Goal: Task Accomplishment & Management: Contribute content

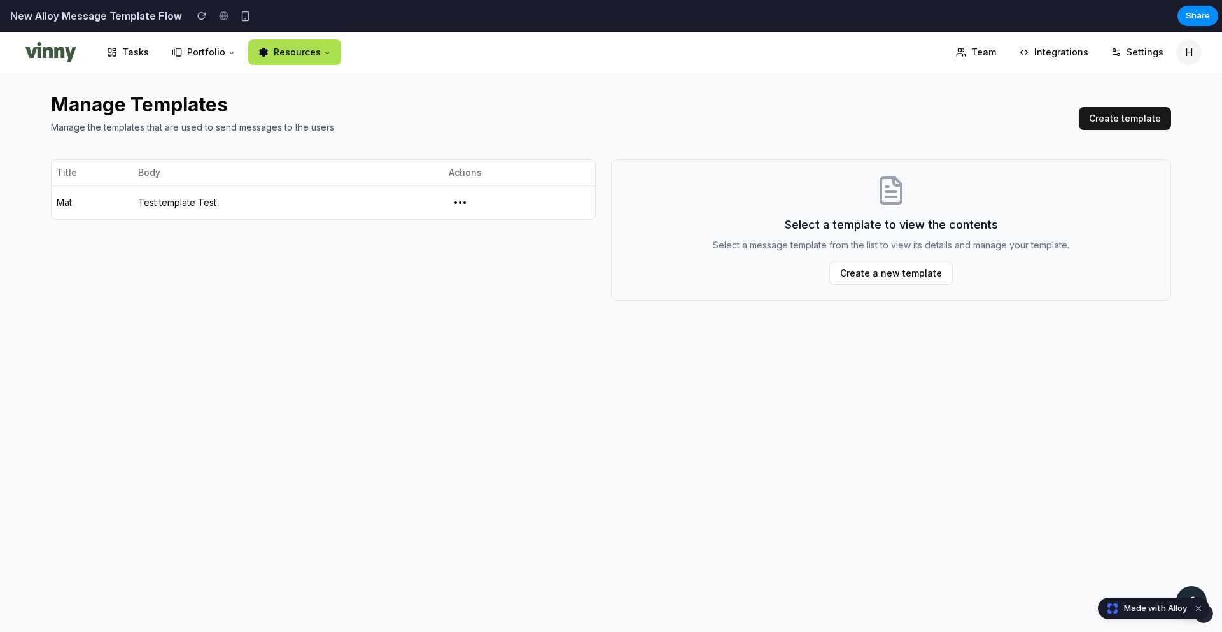
click at [1133, 124] on button "Create template" at bounding box center [1125, 118] width 92 height 23
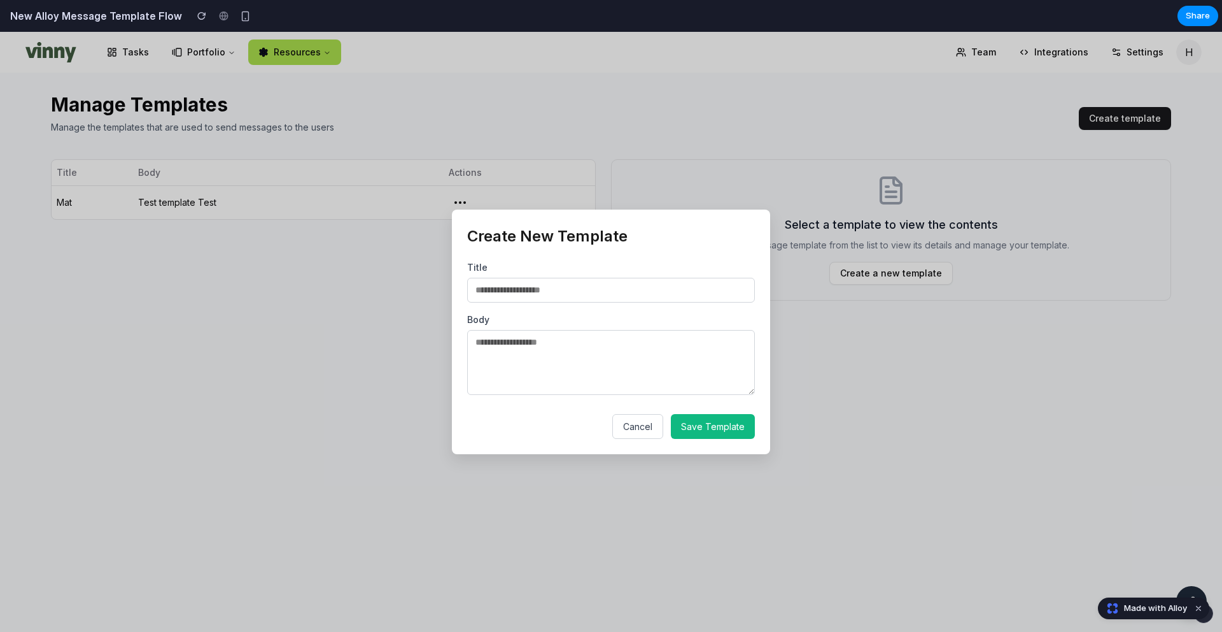
click at [634, 290] on input "text" at bounding box center [611, 290] width 288 height 25
type input "*******"
type textarea "****"
click at [719, 438] on button "Save Template" at bounding box center [713, 426] width 84 height 25
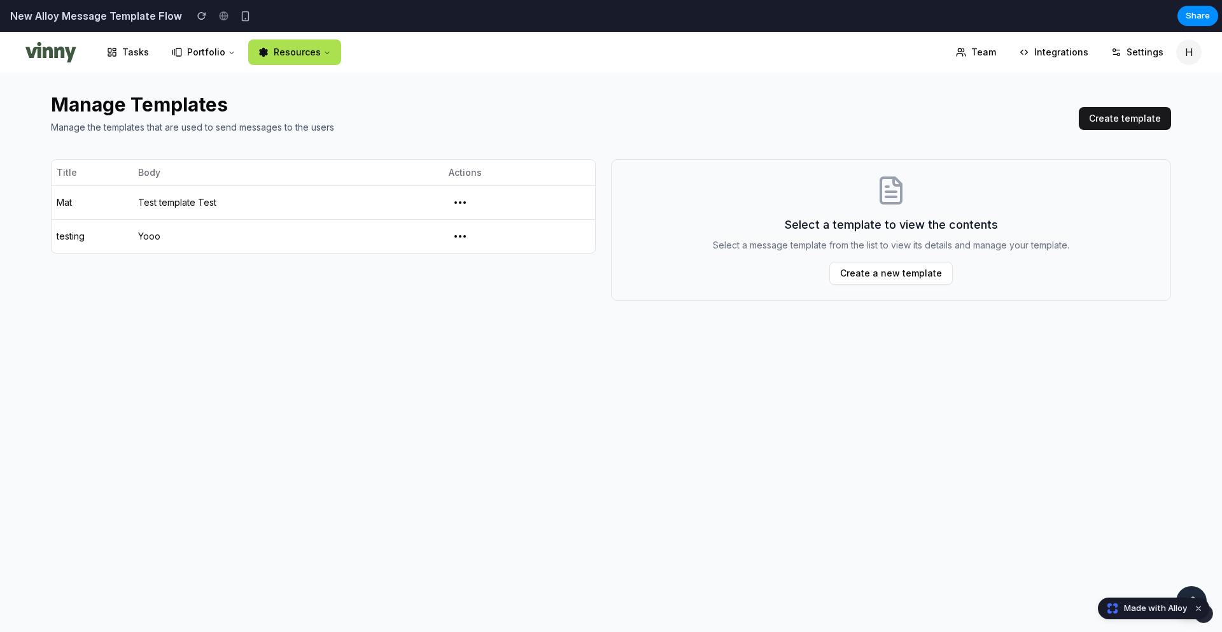
click at [103, 238] on td "testing" at bounding box center [92, 236] width 81 height 34
click at [459, 234] on button "button" at bounding box center [460, 236] width 23 height 23
click at [459, 235] on button "button" at bounding box center [460, 236] width 23 height 23
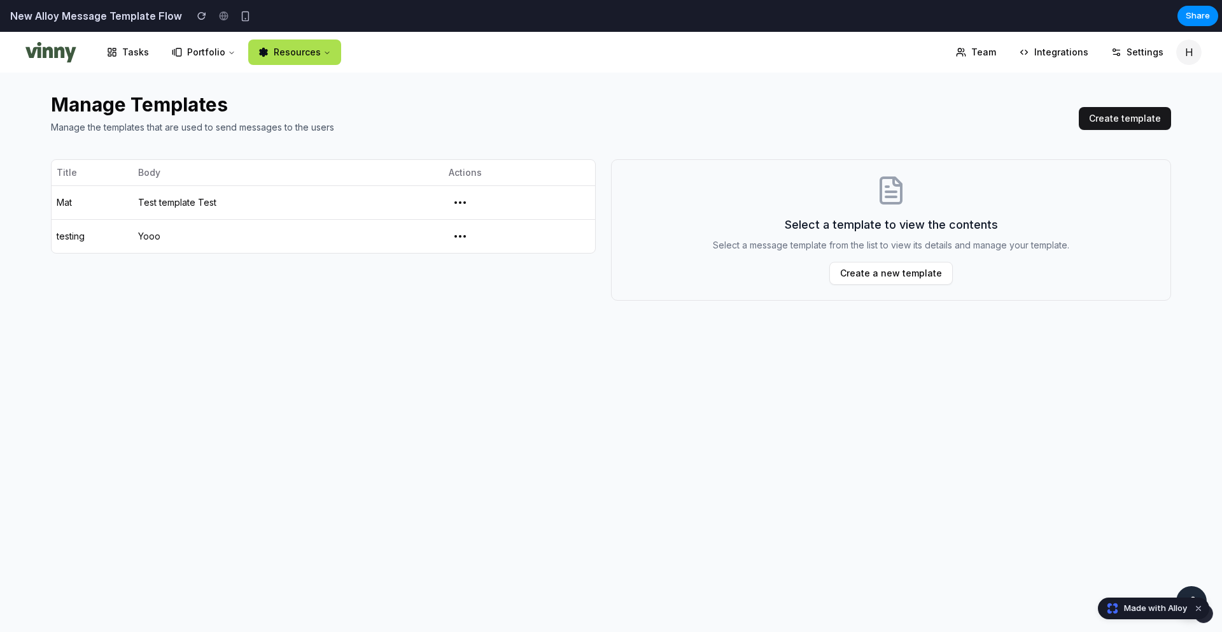
click at [459, 235] on button "button" at bounding box center [460, 236] width 23 height 23
click at [516, 302] on div "Manage Templates Manage the templates that are used to send messages to the use…" at bounding box center [611, 197] width 1121 height 248
click at [725, 353] on div "Manage Templates Manage the templates that are used to send messages to the use…" at bounding box center [611, 352] width 1222 height 559
click at [294, 372] on div "Manage Templates Manage the templates that are used to send messages to the use…" at bounding box center [611, 352] width 1222 height 559
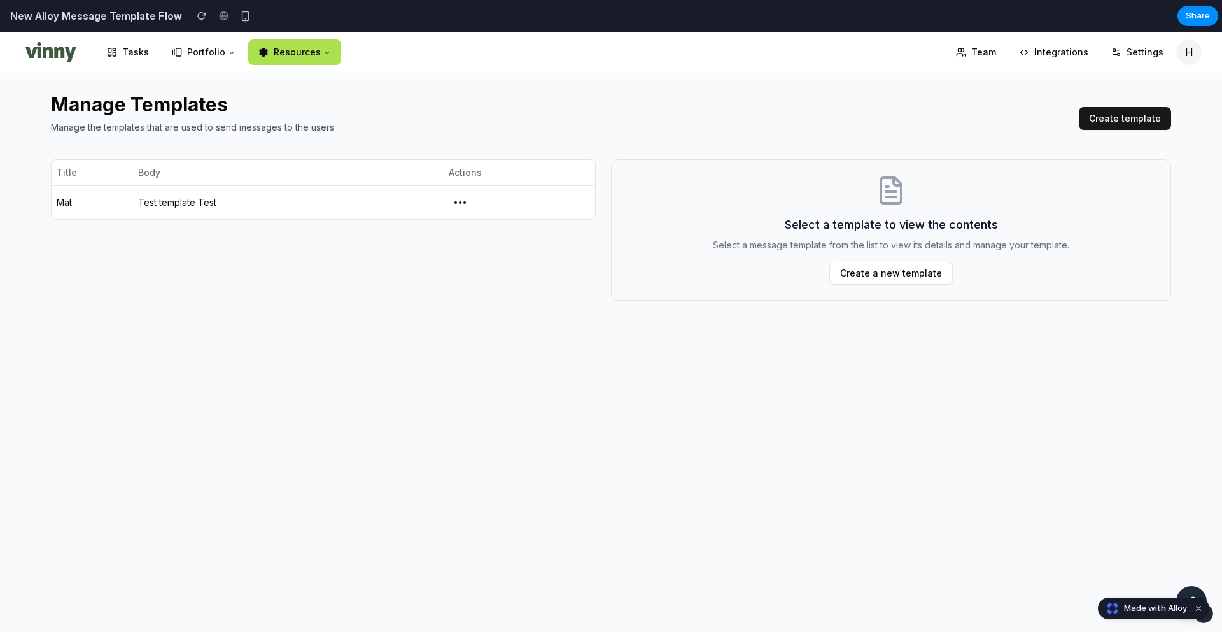
click at [454, 200] on button "button" at bounding box center [460, 202] width 23 height 23
click at [465, 292] on div "Title Body Actions Mat Test template Test" at bounding box center [323, 229] width 545 height 141
